Goal: Information Seeking & Learning: Find specific page/section

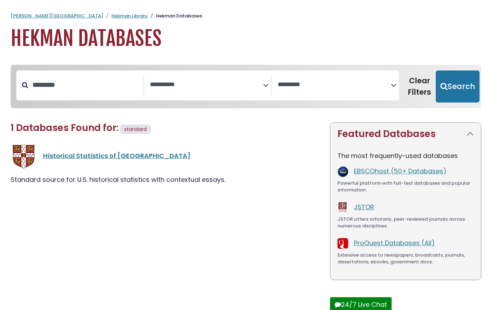
select select "Database Subject Filter"
select select "Database Vendors Filter"
click at [102, 90] on input "********" at bounding box center [85, 85] width 115 height 12
type input "*"
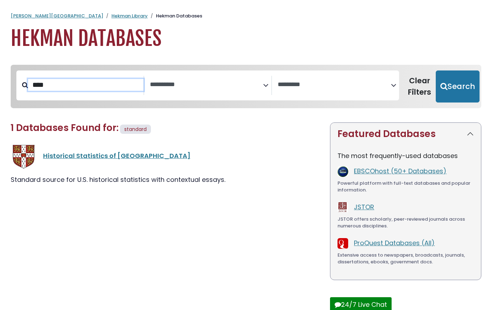
type input "****"
click at [436, 71] on button "Search" at bounding box center [458, 87] width 44 height 32
select select "Database Subject Filter"
select select "Database Vendors Filter"
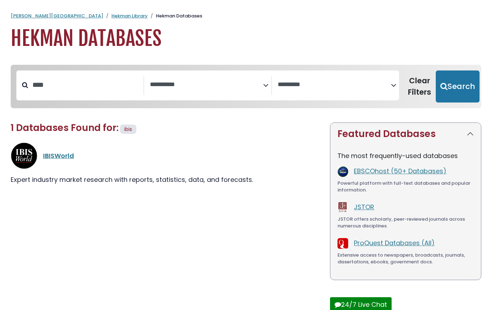
click at [98, 251] on div "1 Databases Found for: ibis Edit Filters Clear Filters/Browse All Databases All…" at bounding box center [166, 226] width 320 height 207
click at [62, 149] on div "IBISWorld" at bounding box center [166, 156] width 311 height 27
click at [63, 155] on link "IBISWorld" at bounding box center [58, 155] width 31 height 9
